Goal: Use online tool/utility

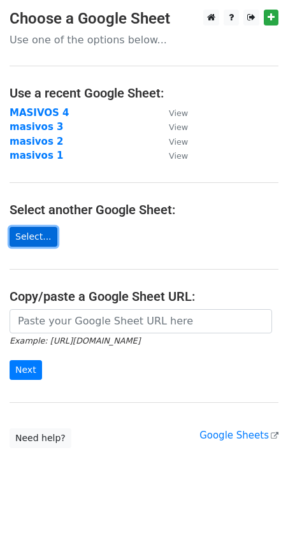
click at [36, 241] on link "Select..." at bounding box center [34, 237] width 48 height 20
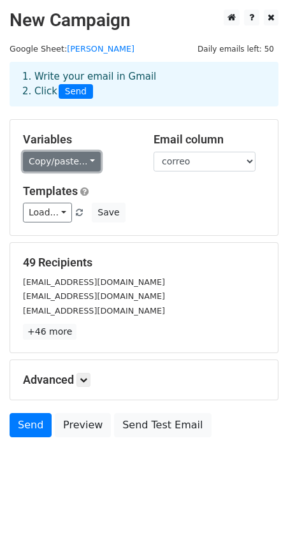
click at [63, 163] on link "Copy/paste..." at bounding box center [62, 162] width 78 height 20
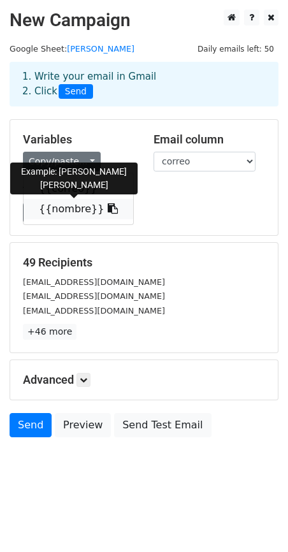
click at [61, 210] on link "{{nombre}}" at bounding box center [79, 209] width 110 height 20
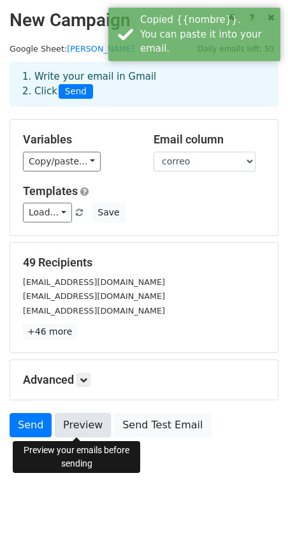
click at [84, 424] on link "Preview" at bounding box center [83, 425] width 56 height 24
